Goal: Information Seeking & Learning: Find specific fact

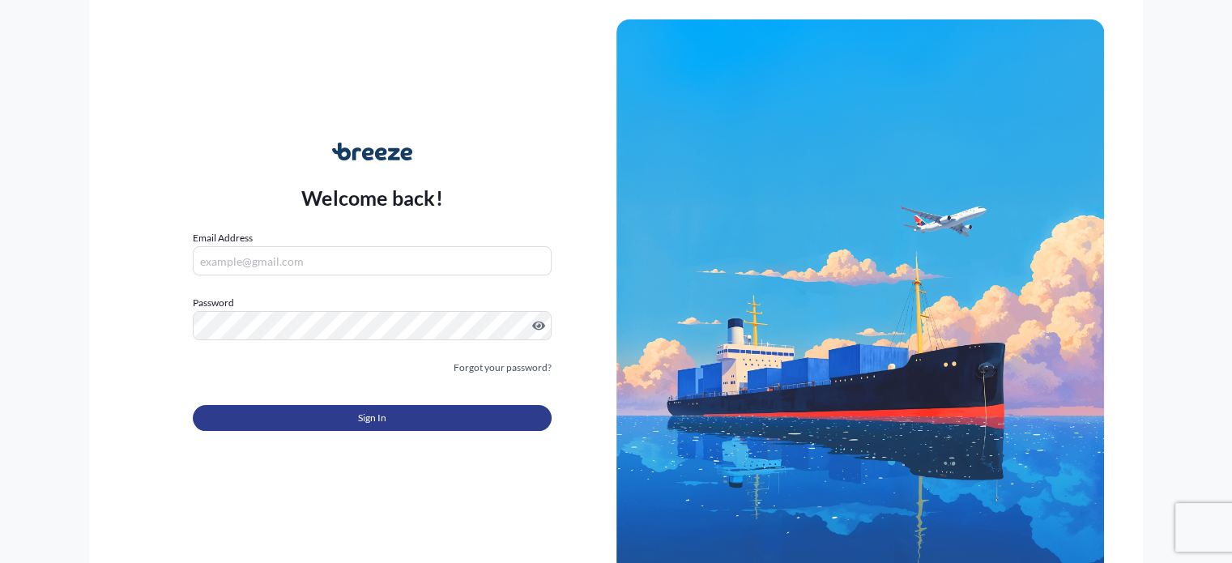
type input "[PERSON_NAME][EMAIL_ADDRESS][DOMAIN_NAME]"
click at [331, 426] on button "Sign In" at bounding box center [372, 418] width 358 height 26
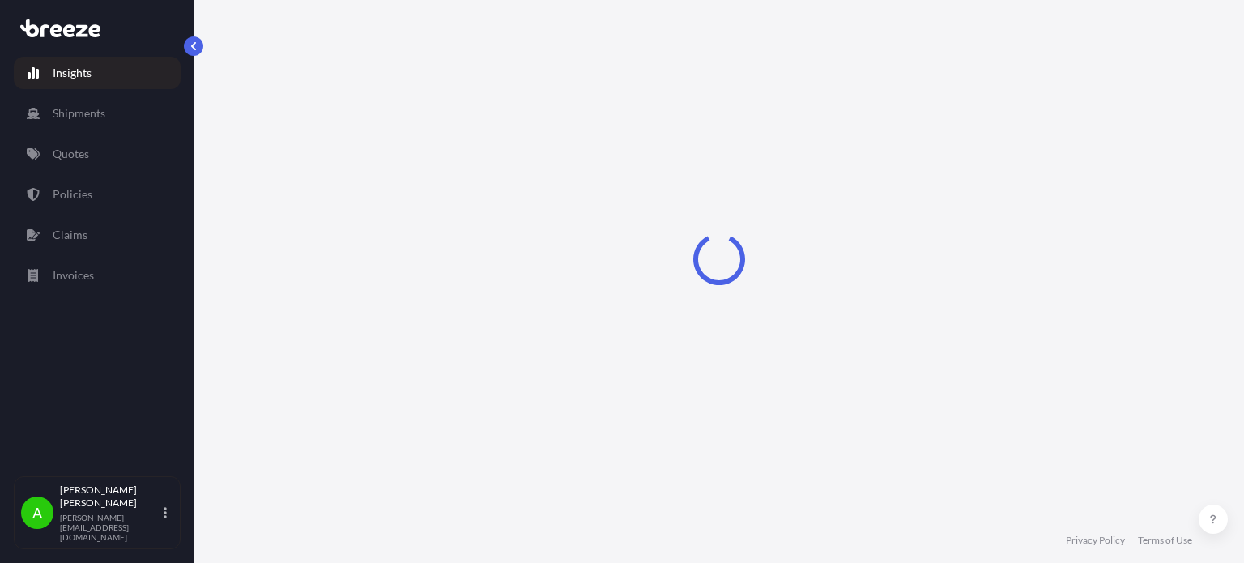
select select "2025"
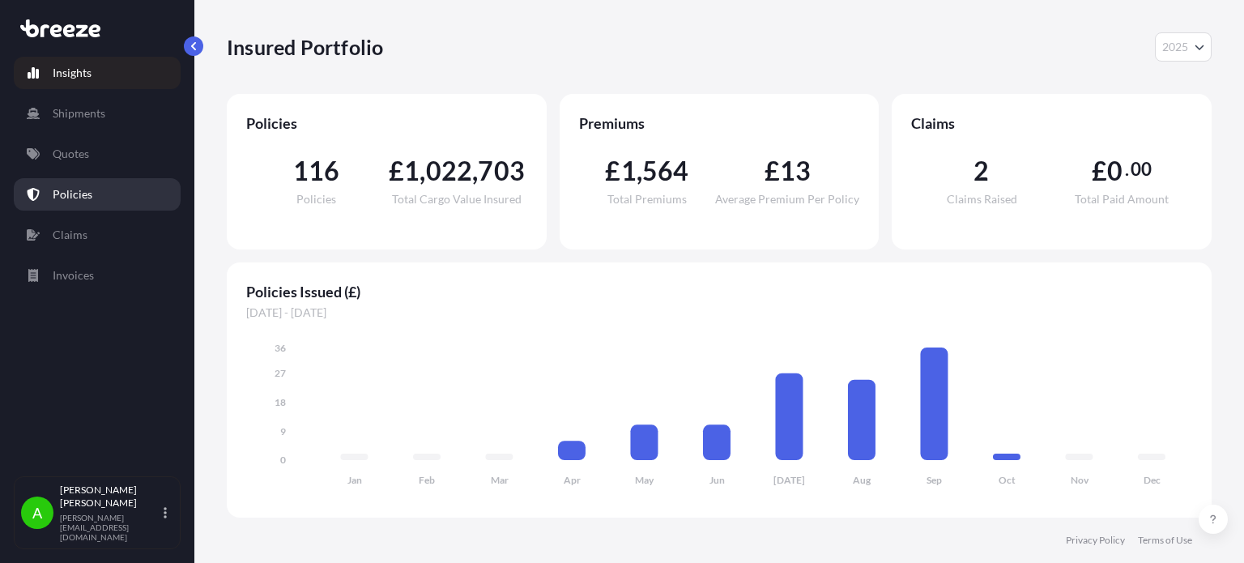
click at [107, 184] on link "Policies" at bounding box center [97, 194] width 167 height 32
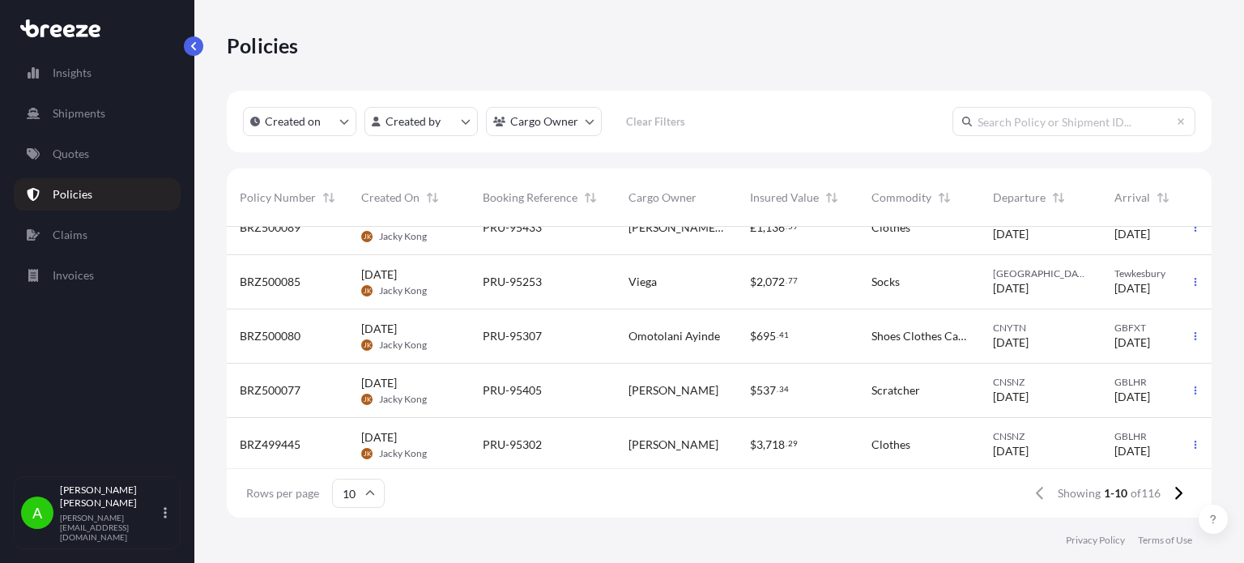
scroll to position [313, 0]
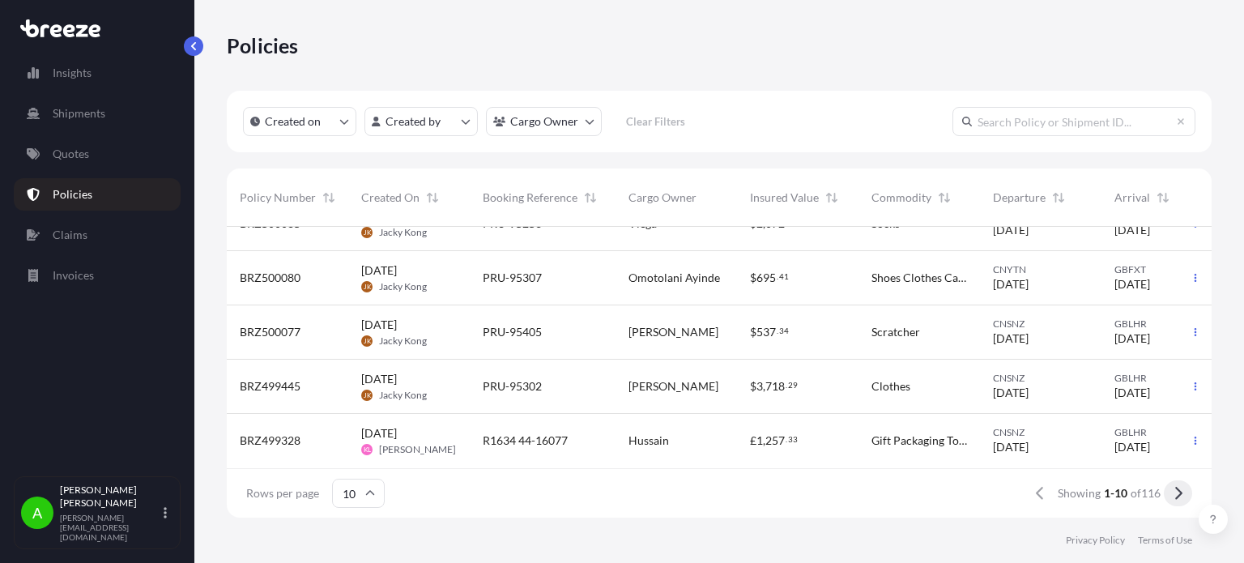
click at [1184, 496] on button at bounding box center [1178, 493] width 28 height 26
click at [1183, 495] on button at bounding box center [1178, 493] width 28 height 26
click at [1182, 492] on button at bounding box center [1178, 493] width 28 height 26
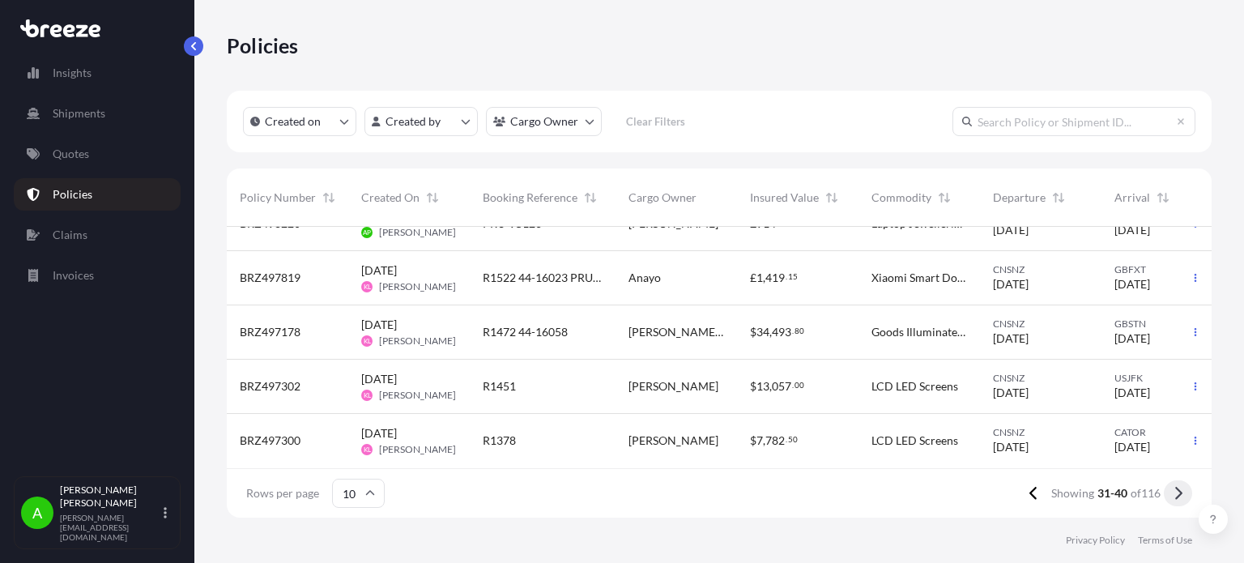
click at [1176, 496] on icon at bounding box center [1177, 493] width 9 height 15
click at [661, 199] on span "Cargo Owner" at bounding box center [662, 197] width 68 height 16
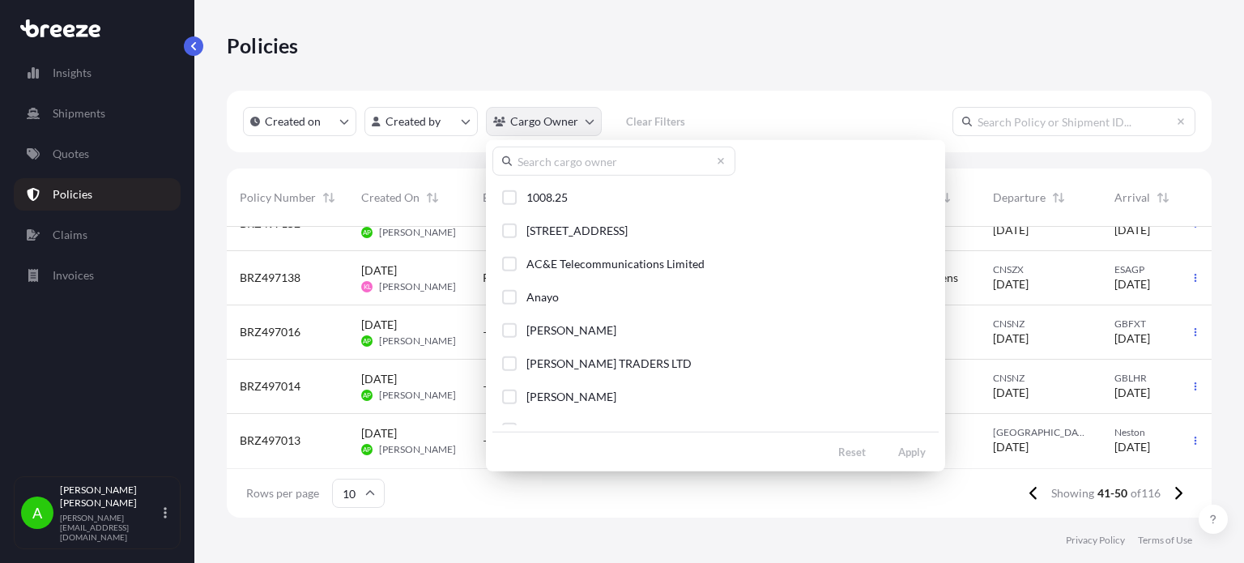
click at [540, 119] on html "Insights Shipments Quotes Policies Claims Invoices A [PERSON_NAME] [PERSON_NAME…" at bounding box center [622, 281] width 1244 height 563
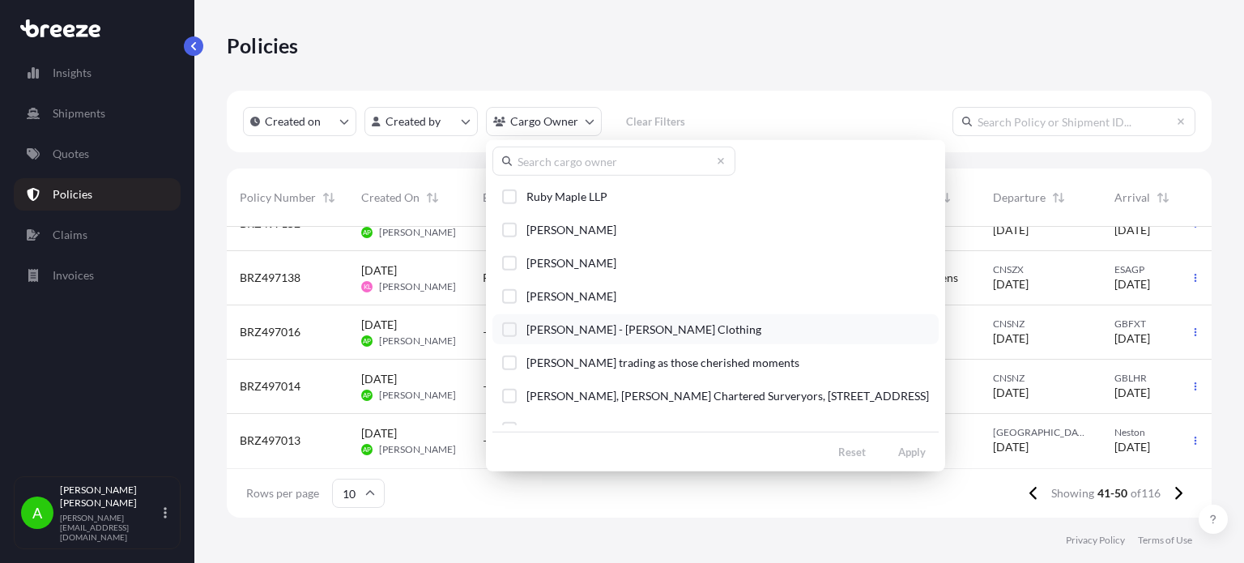
scroll to position [2343, 0]
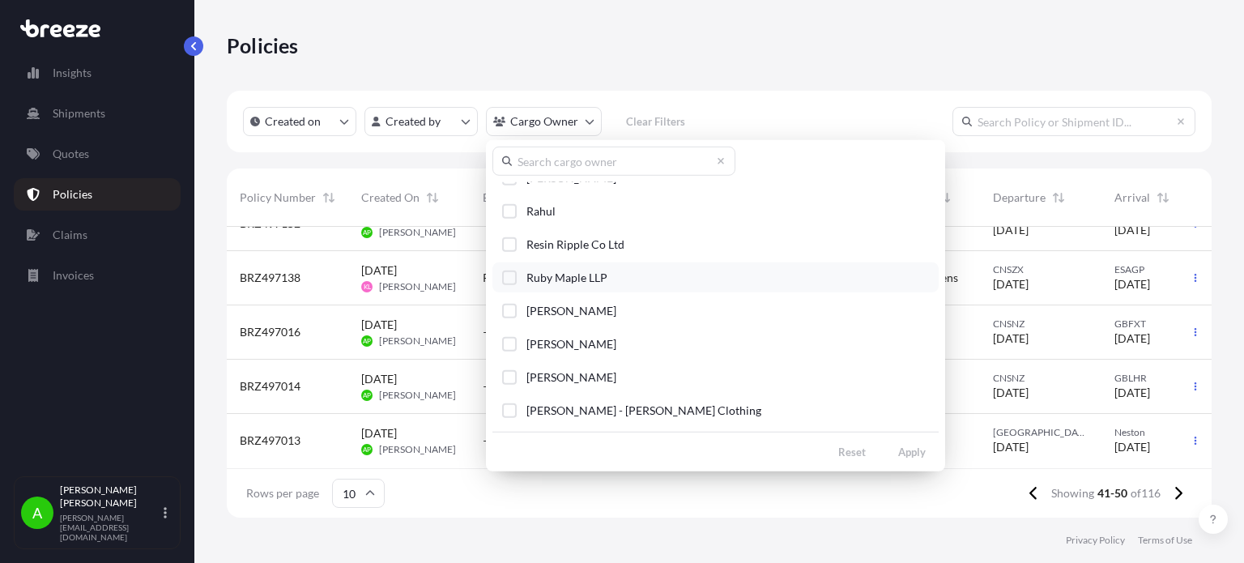
click at [563, 270] on span "Ruby Maple LLP" at bounding box center [566, 278] width 81 height 16
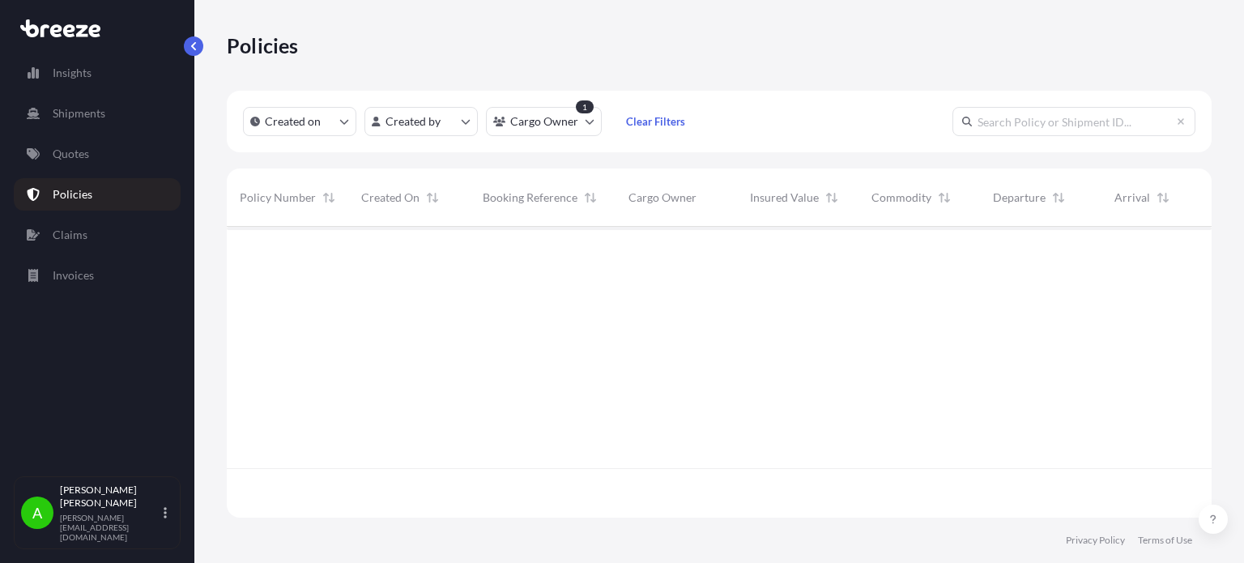
scroll to position [337, 972]
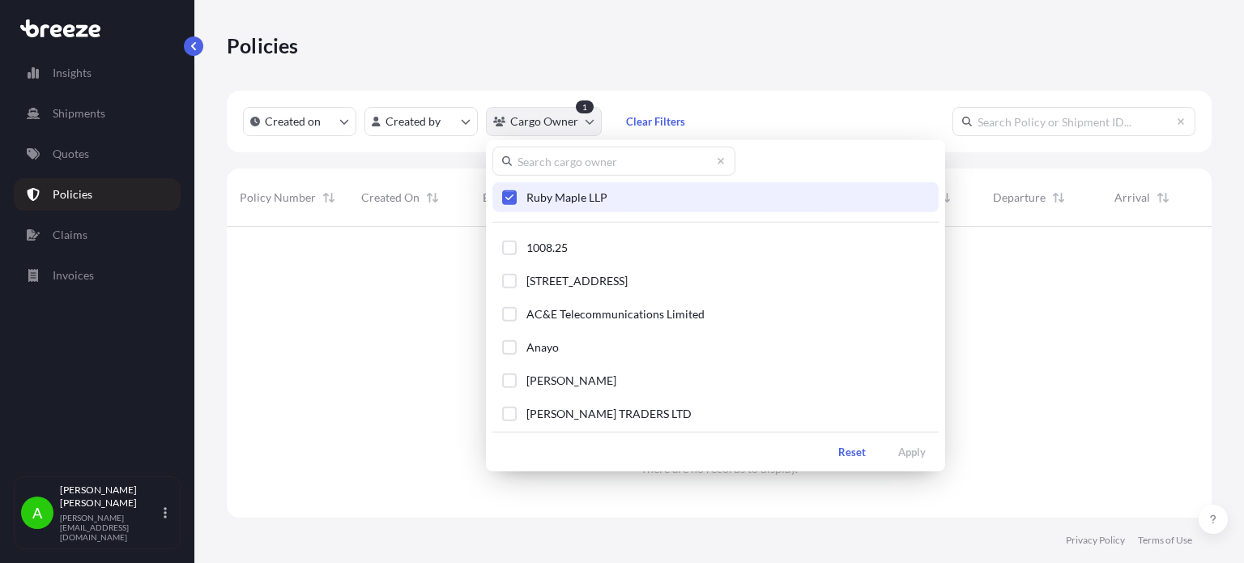
click at [586, 118] on html "Insights Shipments Quotes Policies Claims Invoices A [PERSON_NAME] [PERSON_NAME…" at bounding box center [622, 281] width 1244 height 563
click at [601, 68] on html "Insights Shipments Quotes Policies Claims Invoices A [PERSON_NAME] [PERSON_NAME…" at bounding box center [622, 281] width 1244 height 563
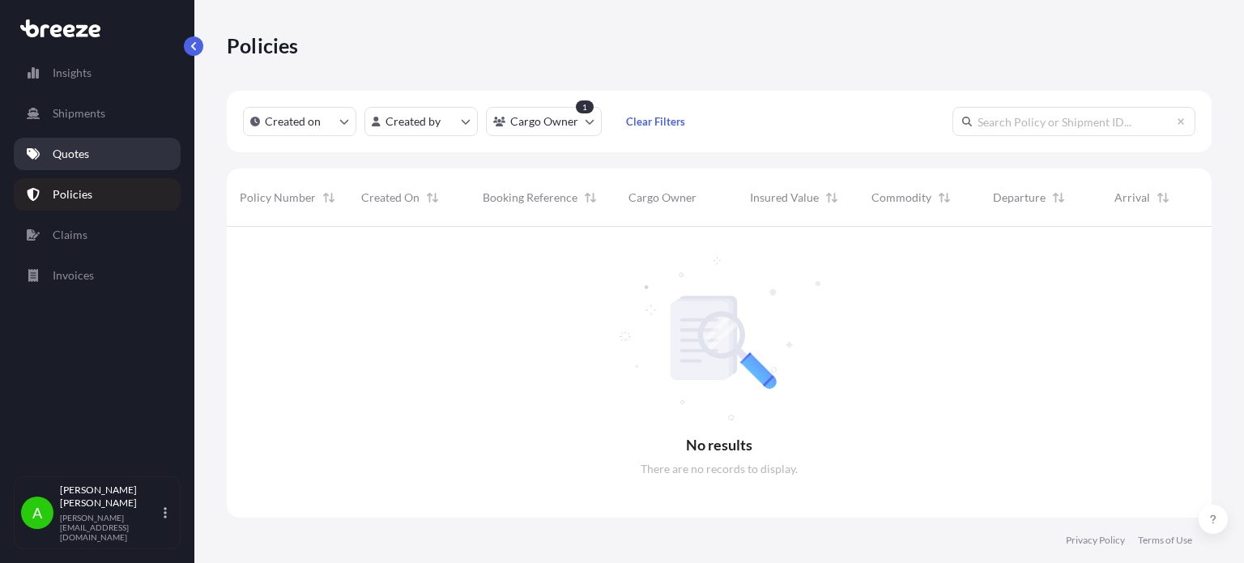
click at [104, 155] on link "Quotes" at bounding box center [97, 154] width 167 height 32
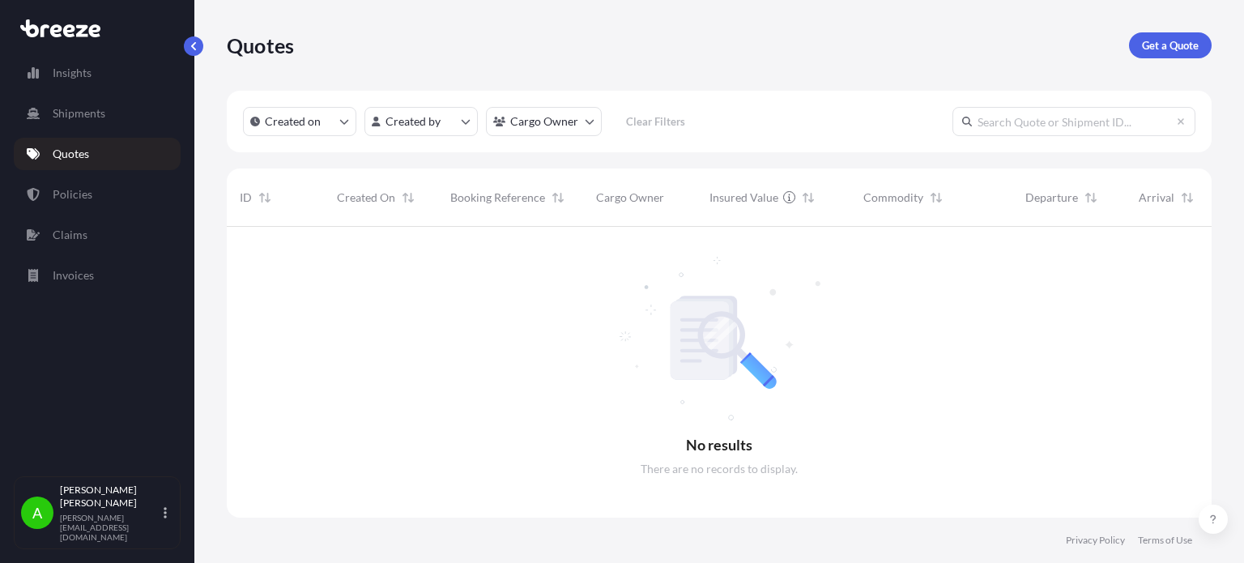
scroll to position [287, 972]
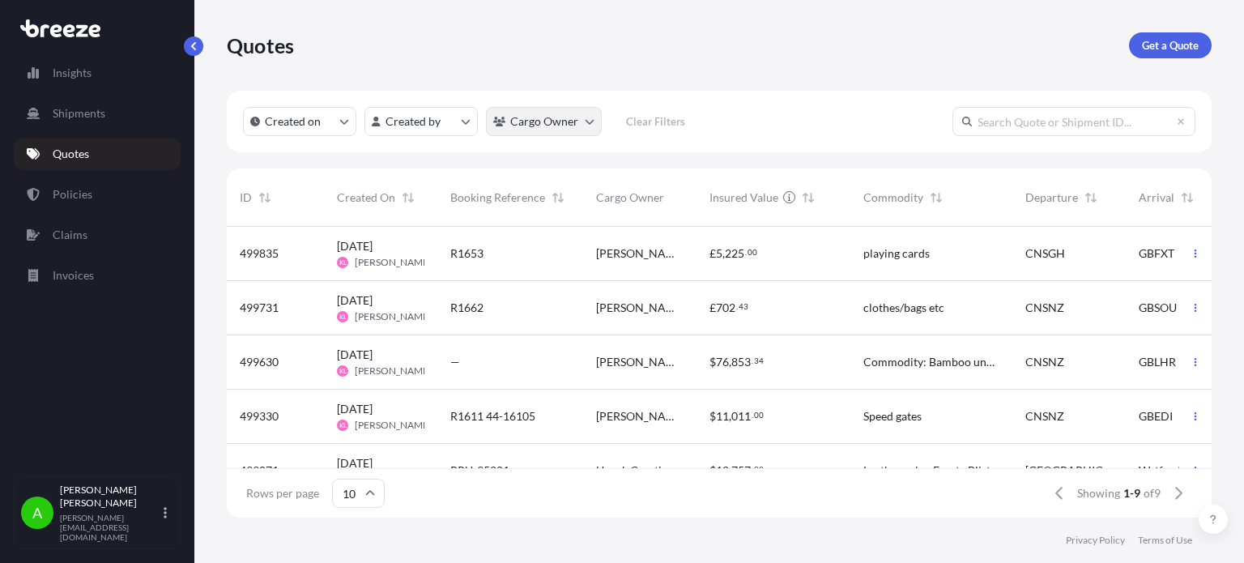
click at [572, 123] on html "Insights Shipments Quotes Policies Claims Invoices A [PERSON_NAME] [PERSON_NAME…" at bounding box center [622, 281] width 1244 height 563
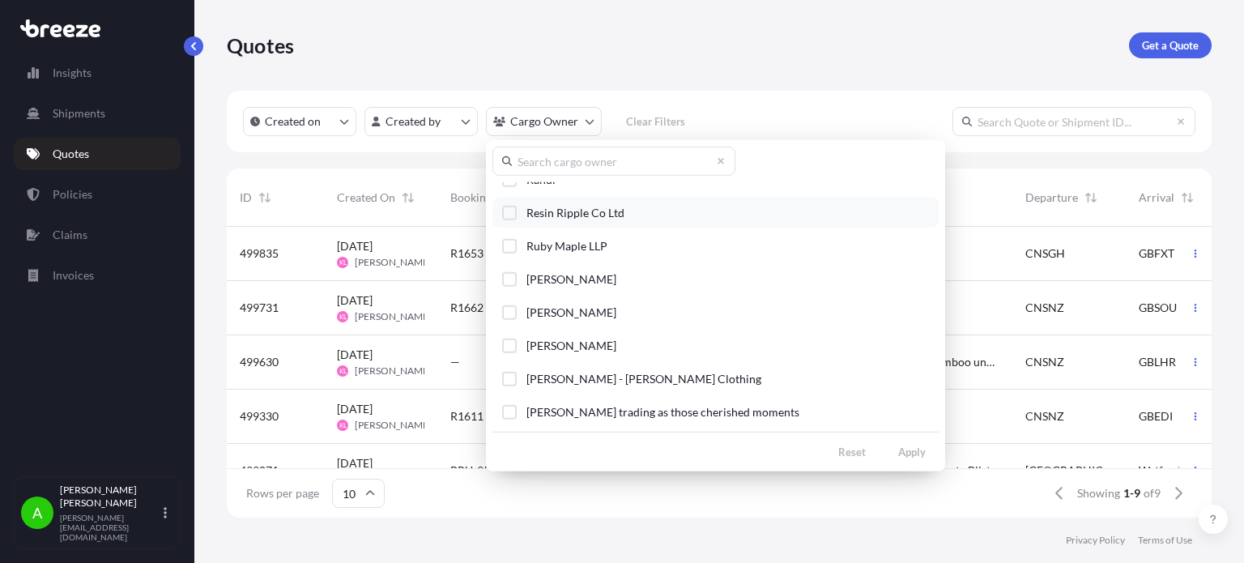
scroll to position [2348, 0]
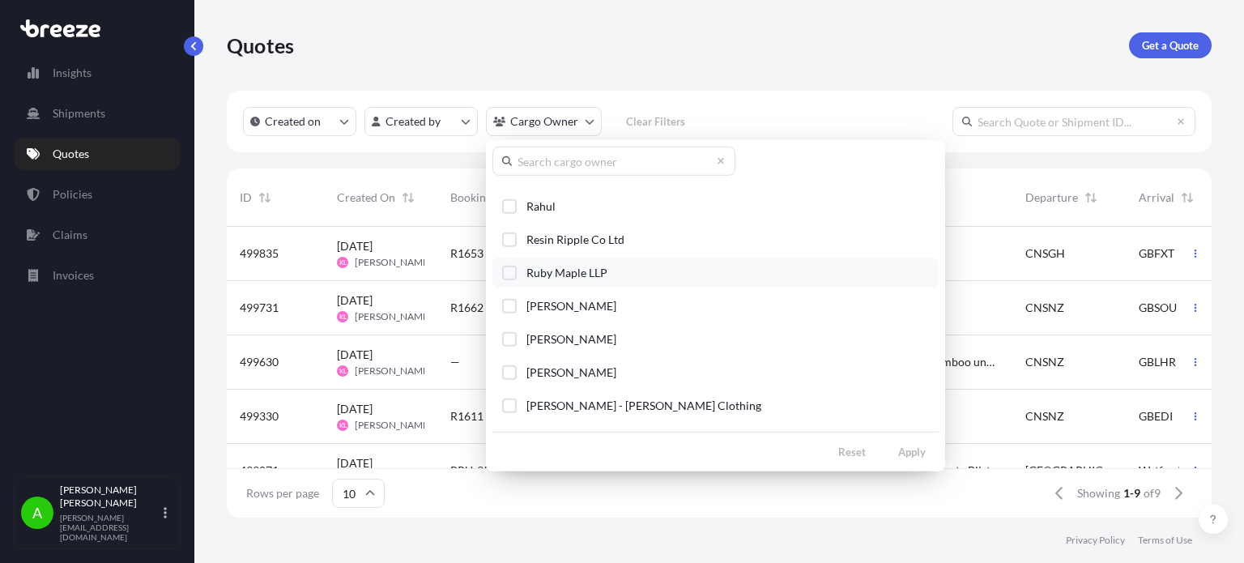
click at [509, 265] on div "Select Option" at bounding box center [509, 272] width 15 height 15
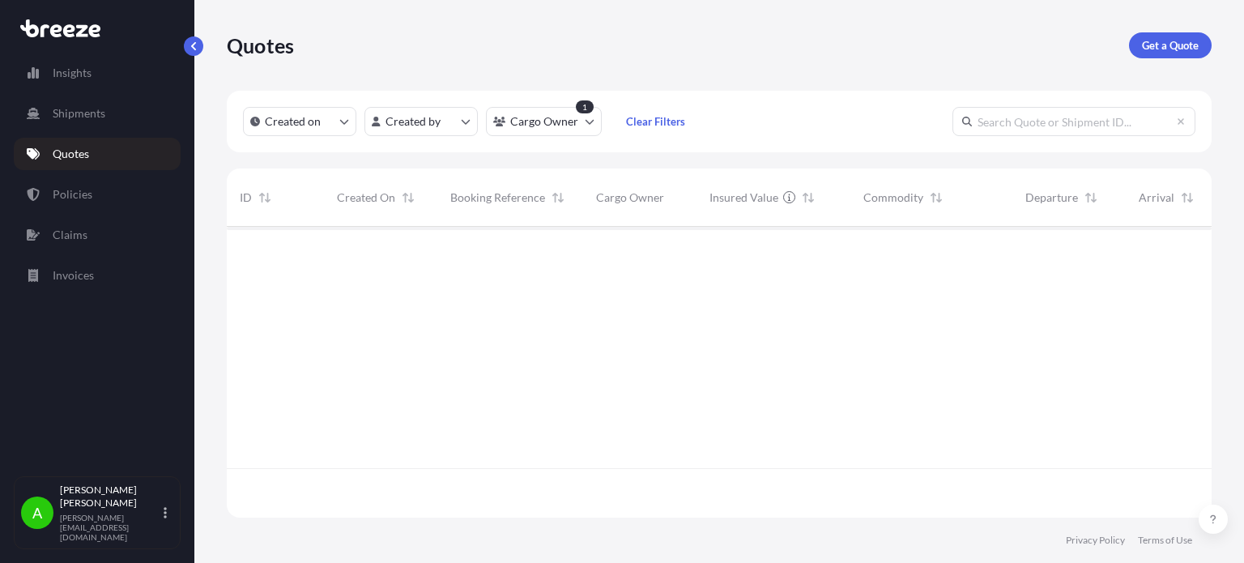
scroll to position [337, 972]
click at [118, 151] on link "Quotes" at bounding box center [97, 154] width 167 height 32
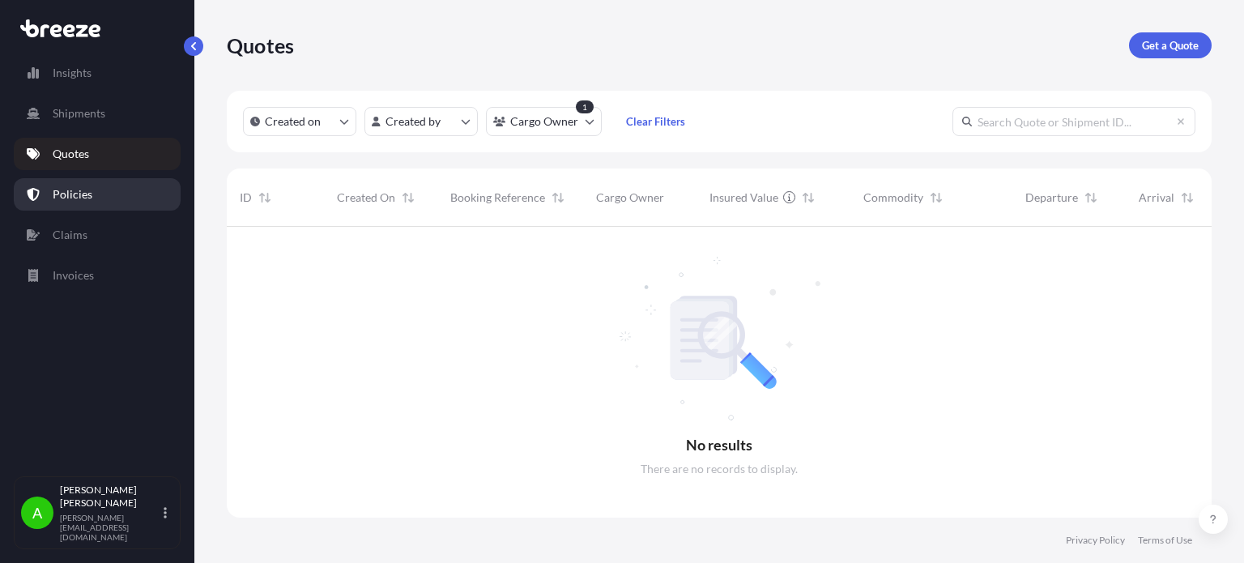
click at [115, 185] on link "Policies" at bounding box center [97, 194] width 167 height 32
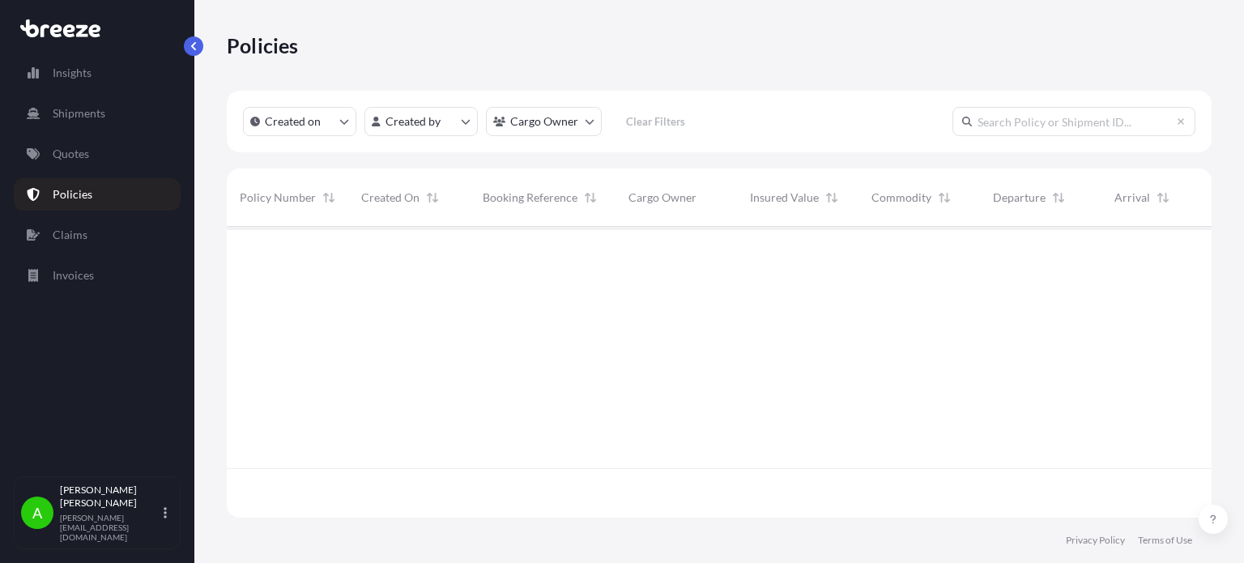
scroll to position [287, 972]
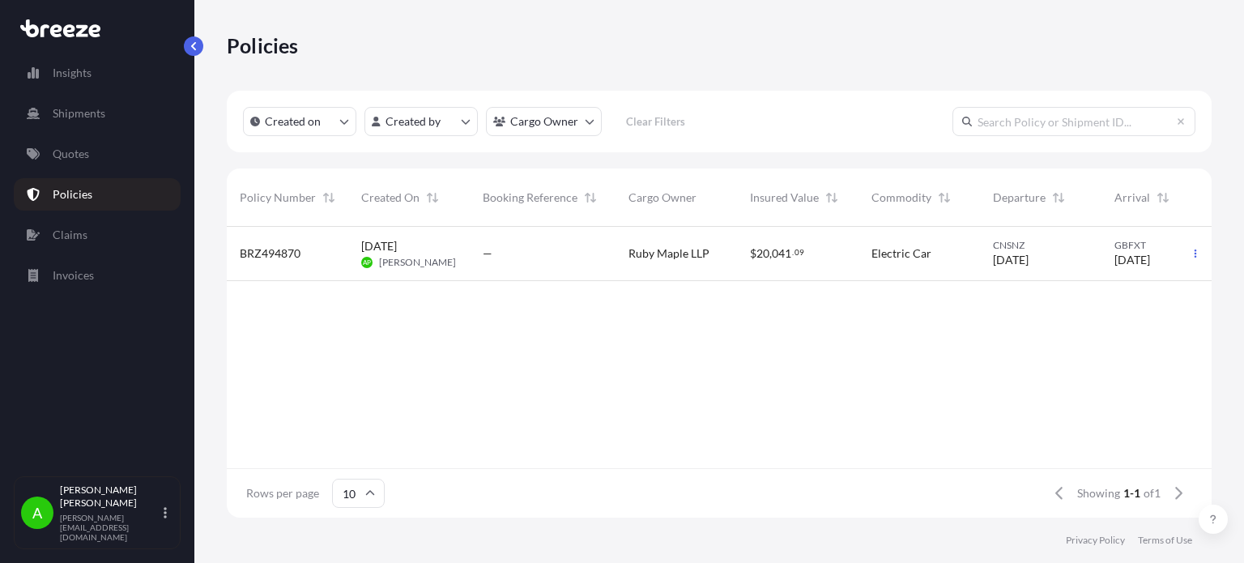
click at [648, 262] on div "Ruby Maple LLP" at bounding box center [675, 254] width 121 height 54
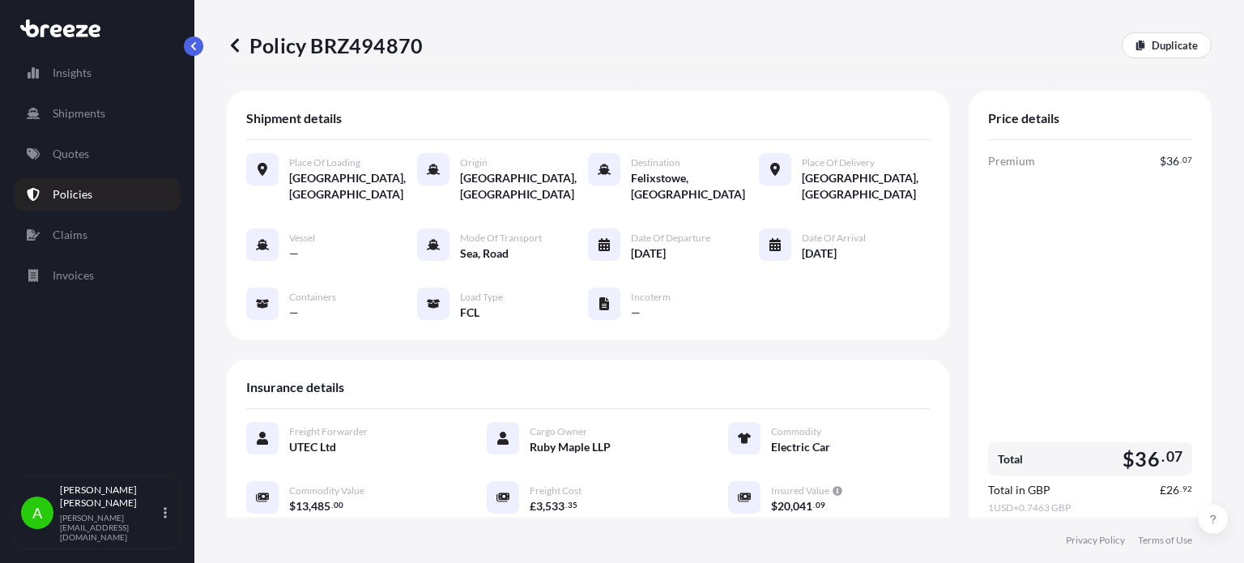
drag, startPoint x: 253, startPoint y: 43, endPoint x: 465, endPoint y: 49, distance: 212.3
click at [494, 50] on div "Policy BRZ494870 Duplicate" at bounding box center [719, 45] width 985 height 26
drag, startPoint x: 420, startPoint y: 48, endPoint x: 402, endPoint y: 51, distance: 18.9
click at [402, 51] on p "Policy BRZ494870" at bounding box center [325, 45] width 196 height 26
drag, startPoint x: 421, startPoint y: 45, endPoint x: 419, endPoint y: 53, distance: 9.1
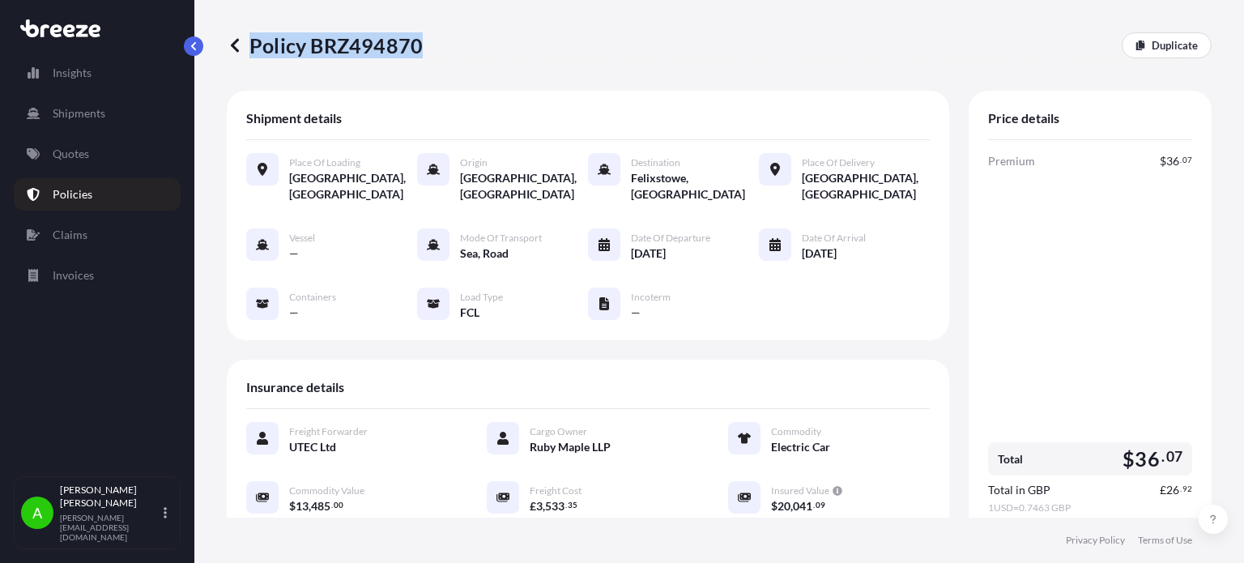
click at [419, 53] on div "Policy BRZ494870 Duplicate" at bounding box center [719, 45] width 985 height 26
copy p "Policy BRZ494870"
